Goal: Task Accomplishment & Management: Manage account settings

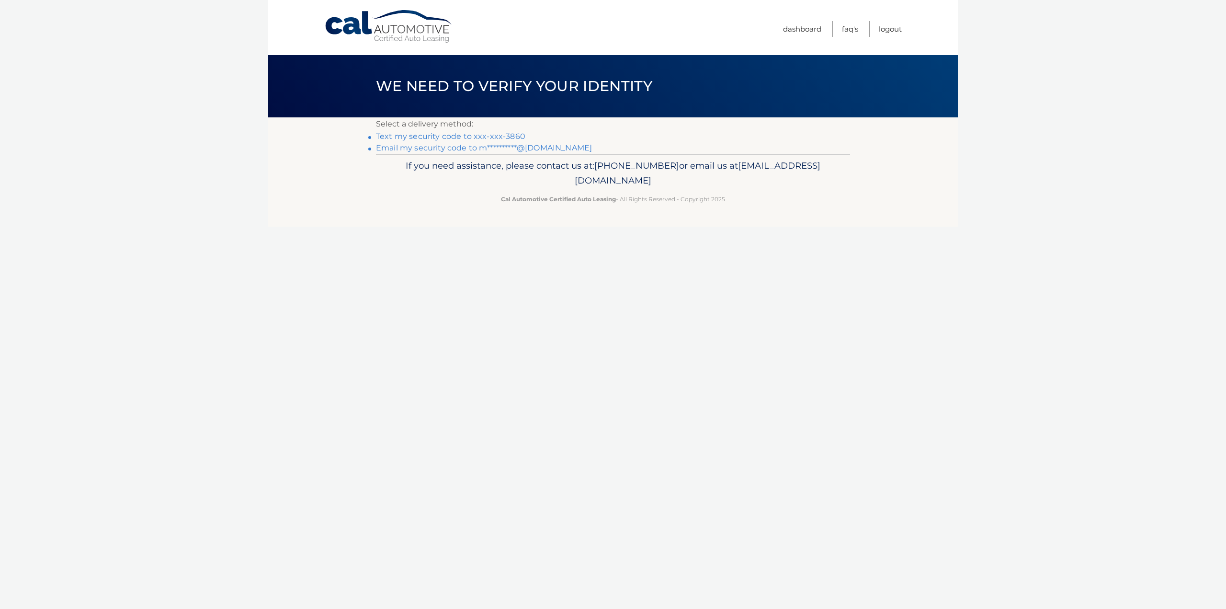
click at [496, 133] on link "Text my security code to xxx-xxx-3860" at bounding box center [450, 136] width 149 height 9
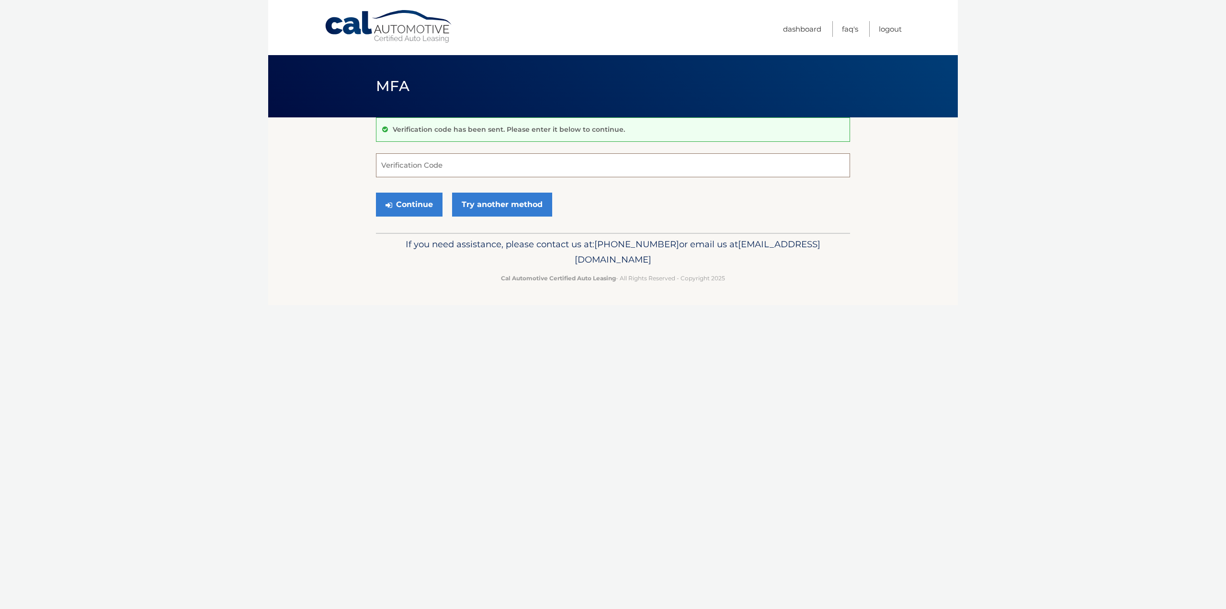
click at [445, 168] on input "Verification Code" at bounding box center [613, 165] width 474 height 24
click at [401, 168] on input "Verification Code" at bounding box center [613, 165] width 474 height 24
type input "119439"
click at [376, 193] on button "Continue" at bounding box center [409, 205] width 67 height 24
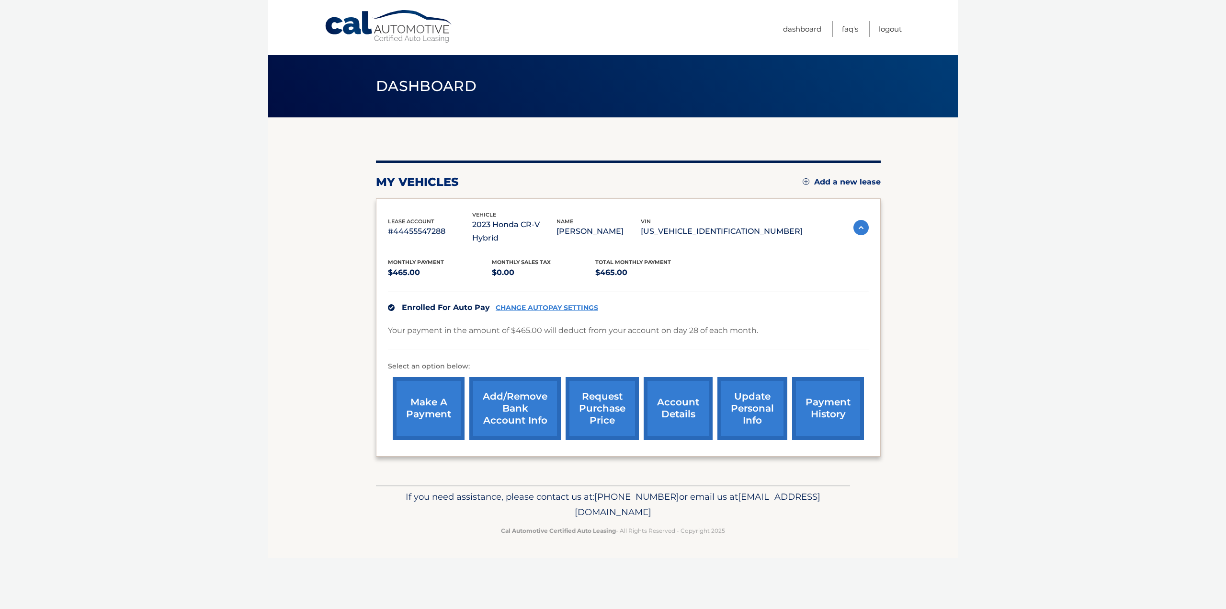
click at [604, 403] on link "request purchase price" at bounding box center [602, 408] width 73 height 63
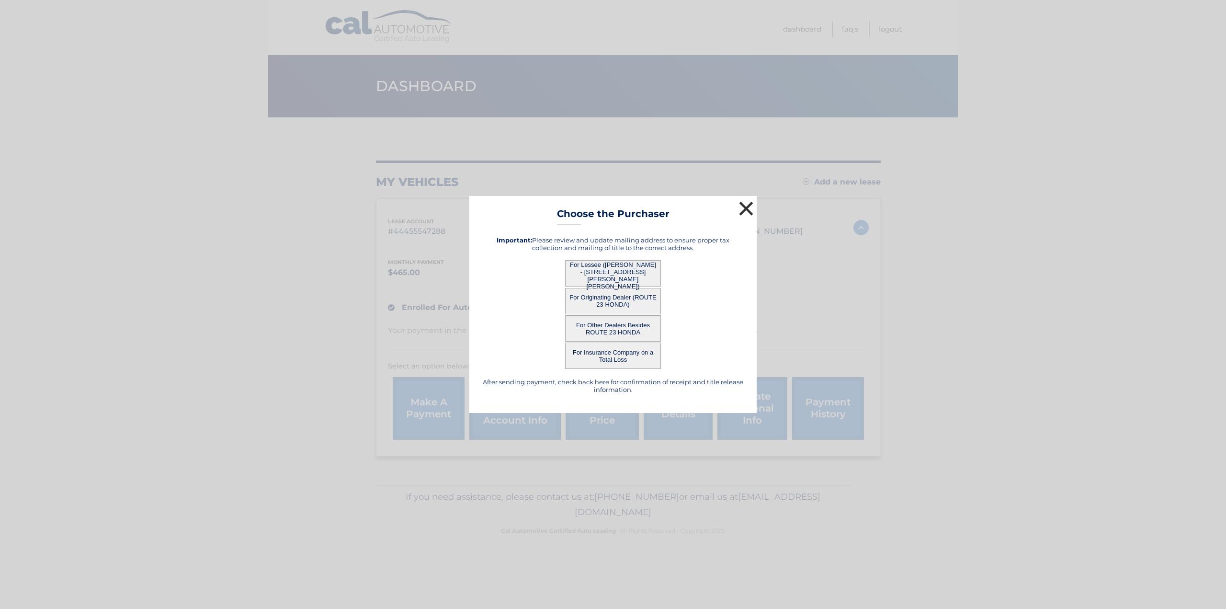
click at [748, 209] on button "×" at bounding box center [746, 208] width 19 height 19
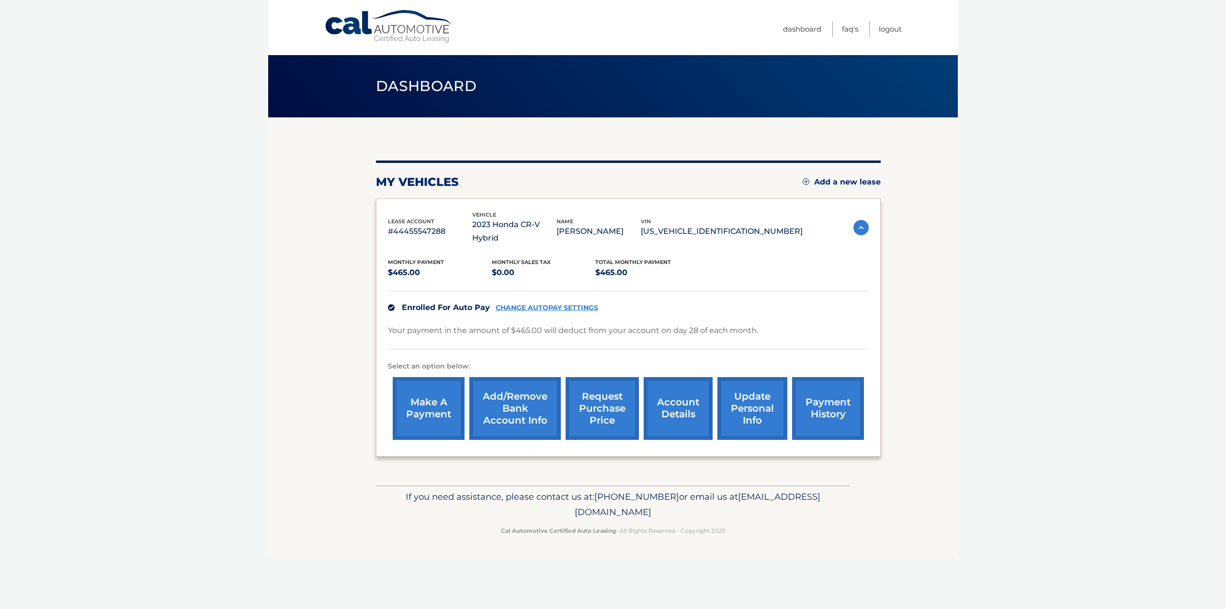
click at [427, 225] on p "#44455547288" at bounding box center [430, 231] width 84 height 13
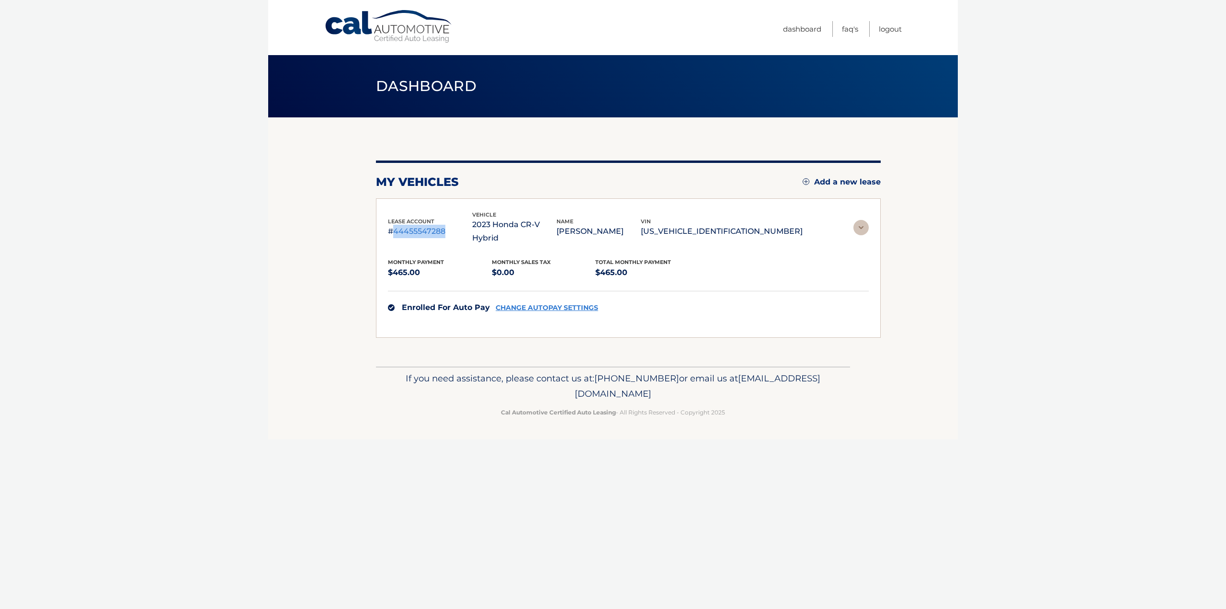
click at [427, 225] on p "#44455547288" at bounding box center [430, 231] width 84 height 13
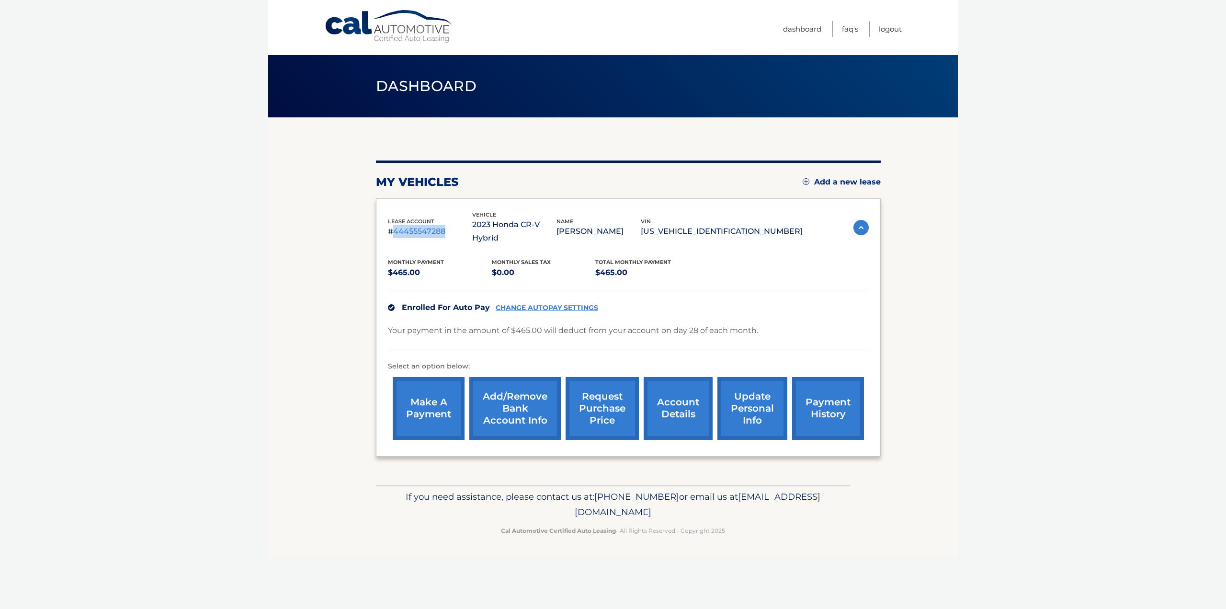
copy p "44455547288"
